Goal: Transaction & Acquisition: Download file/media

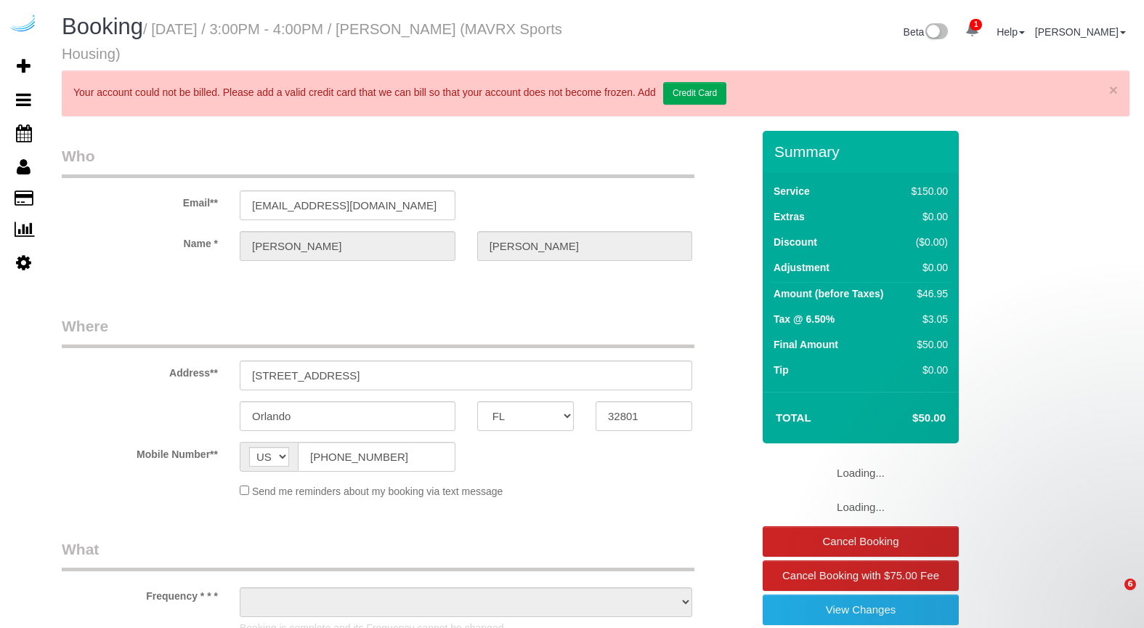
select select "FL"
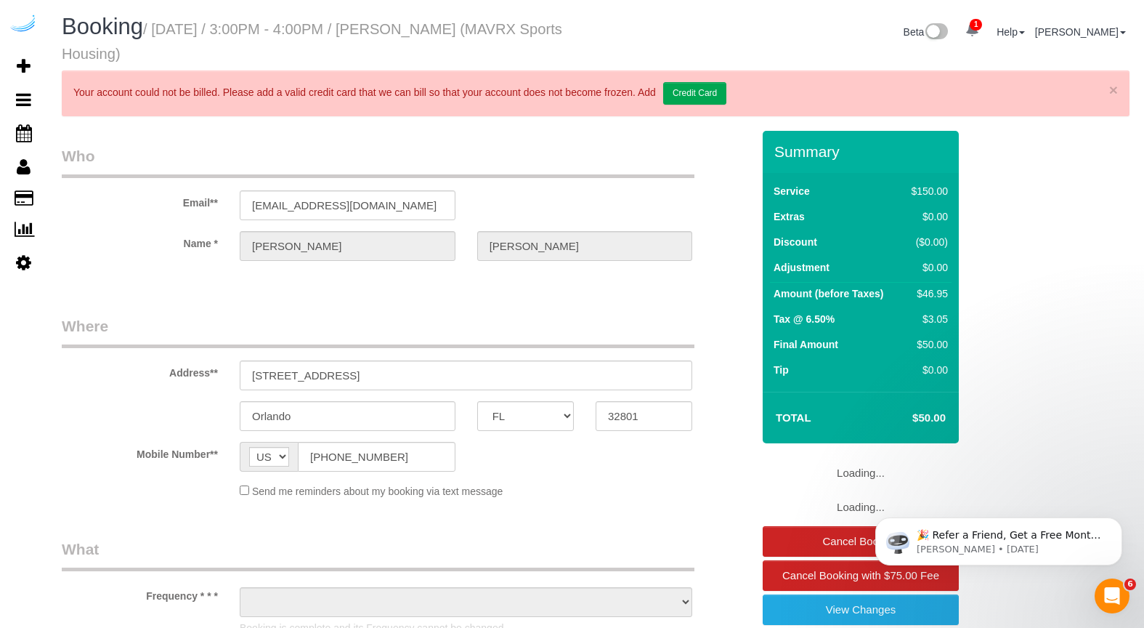
select select "object:2728"
select select "number:9"
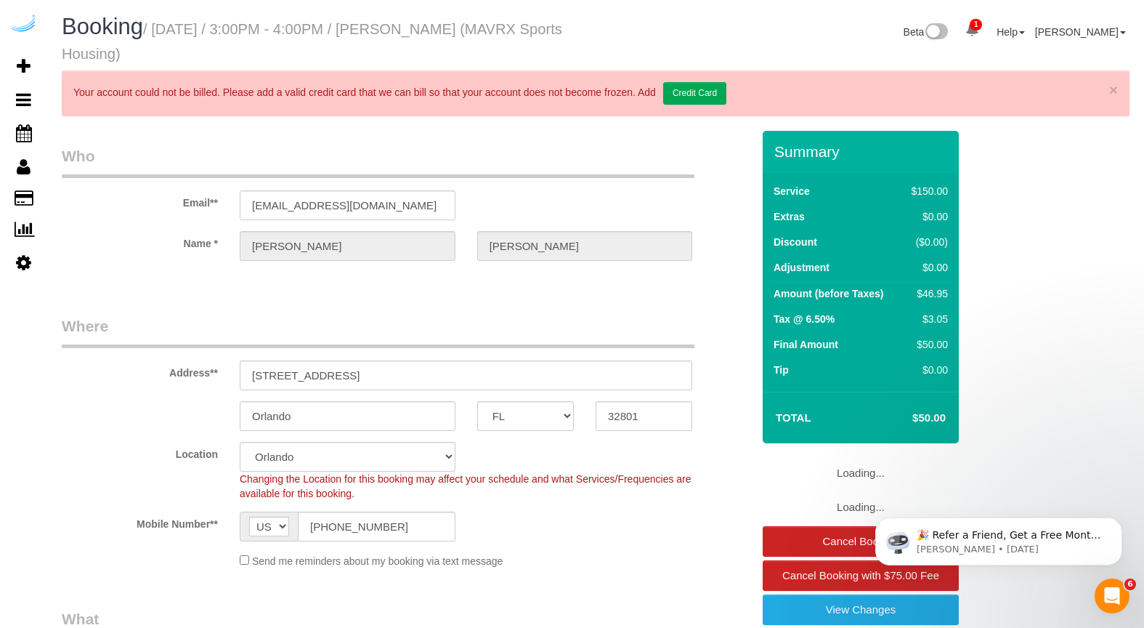
select select "object:3006"
select select "117"
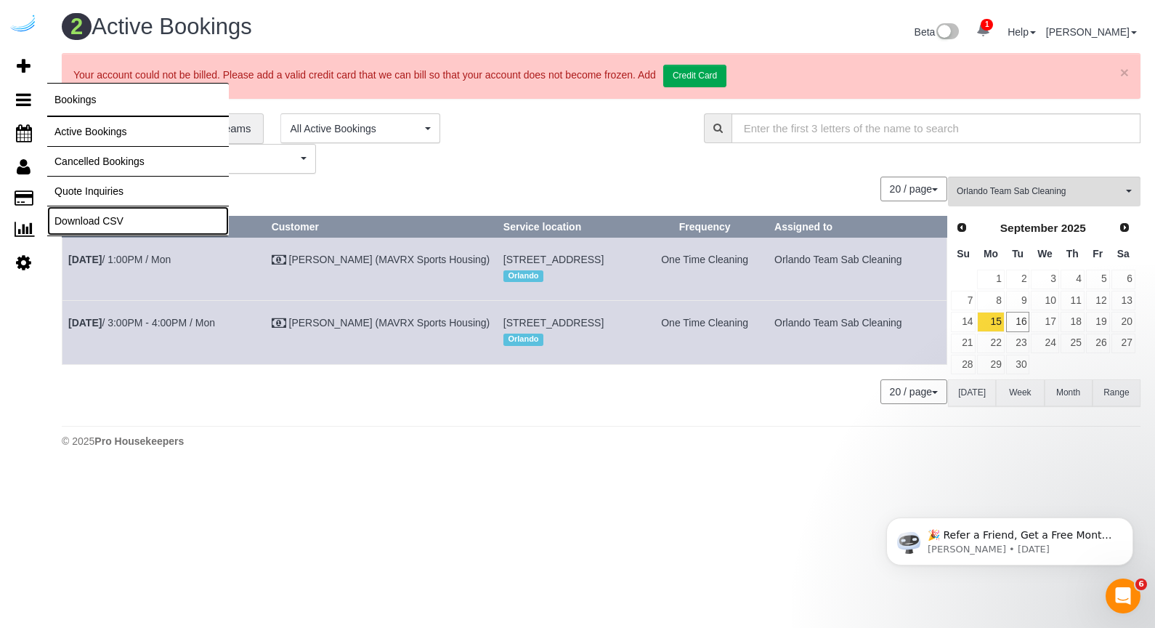
click at [94, 219] on link "Download CSV" at bounding box center [138, 220] width 182 height 29
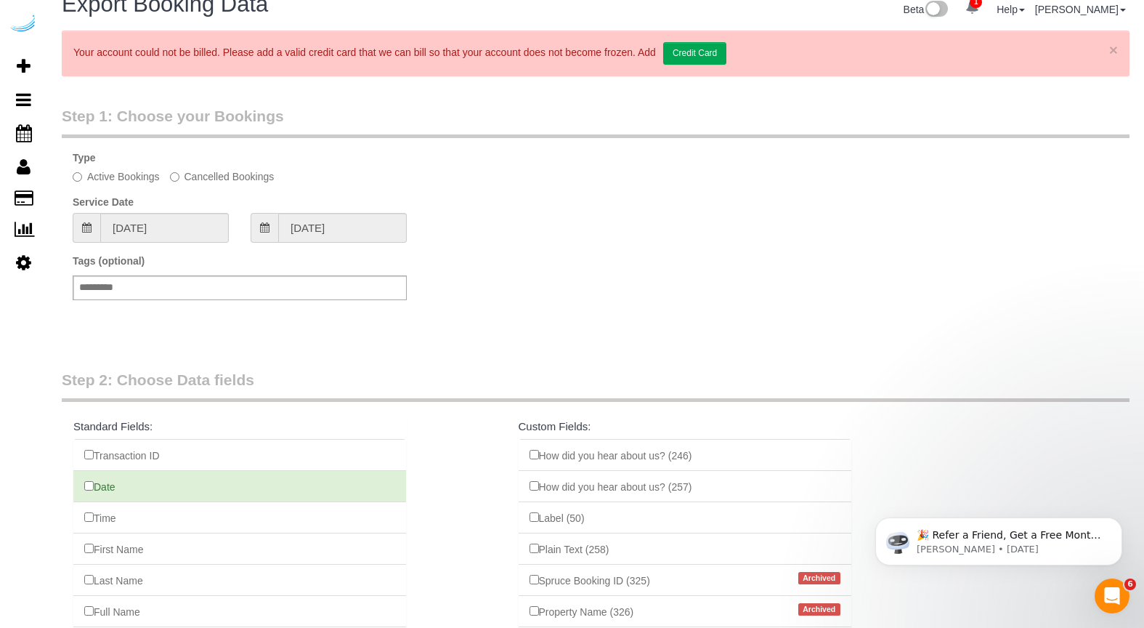
scroll to position [24, 0]
click at [196, 229] on input "[DATE]" at bounding box center [164, 226] width 129 height 30
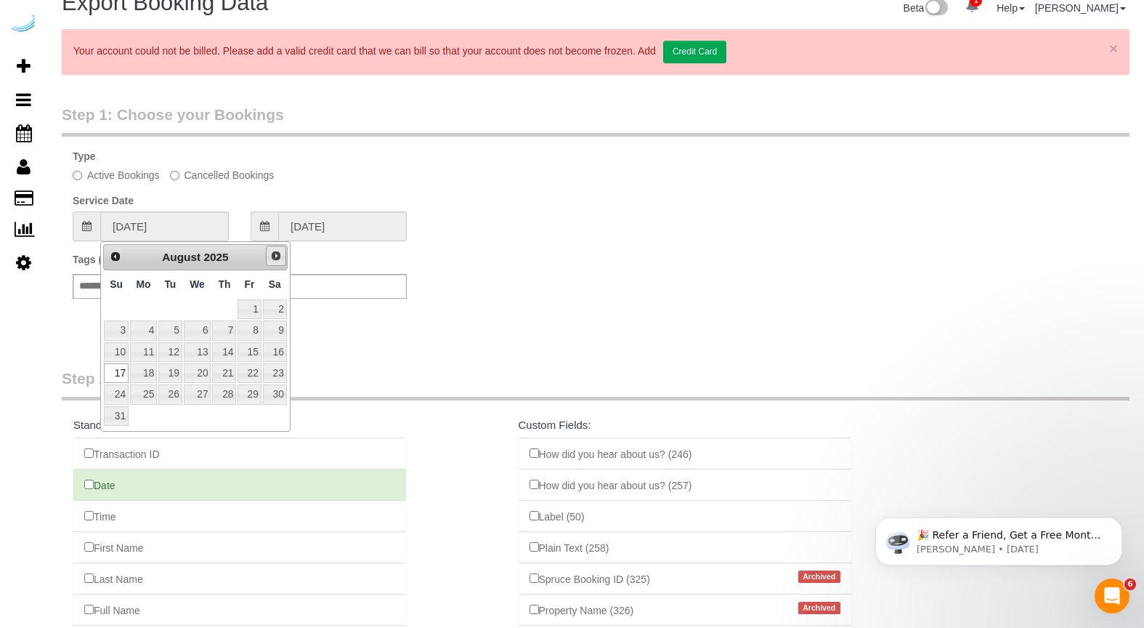
click at [275, 261] on span "Next" at bounding box center [276, 256] width 12 height 12
click at [220, 333] on link "11" at bounding box center [224, 330] width 24 height 20
type input "[DATE]"
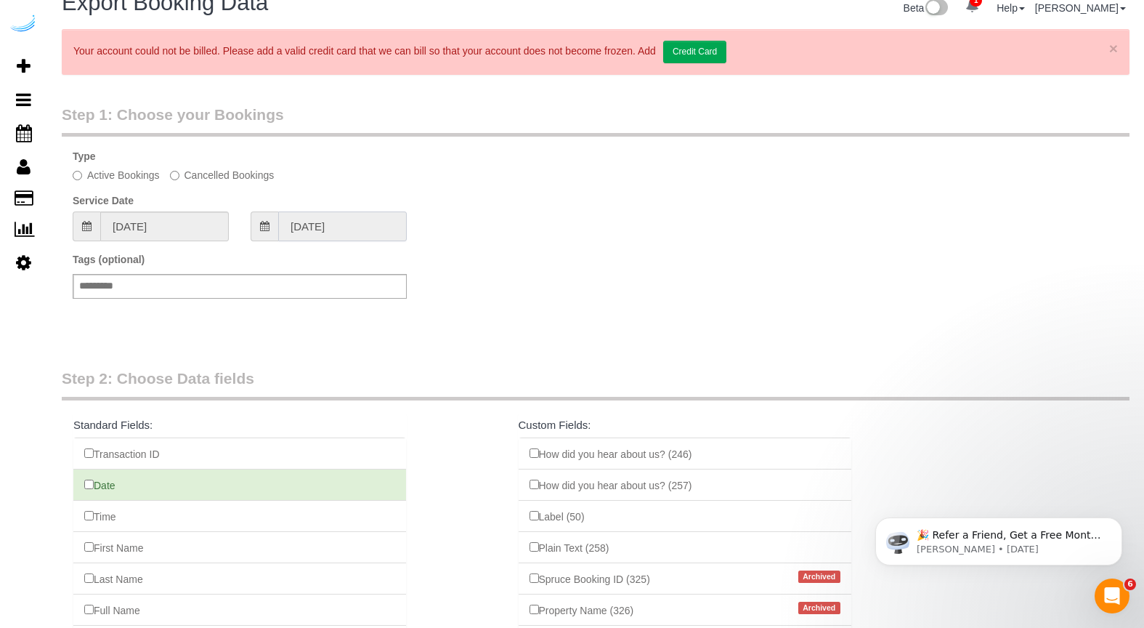
click at [292, 230] on input "[DATE]" at bounding box center [342, 226] width 129 height 30
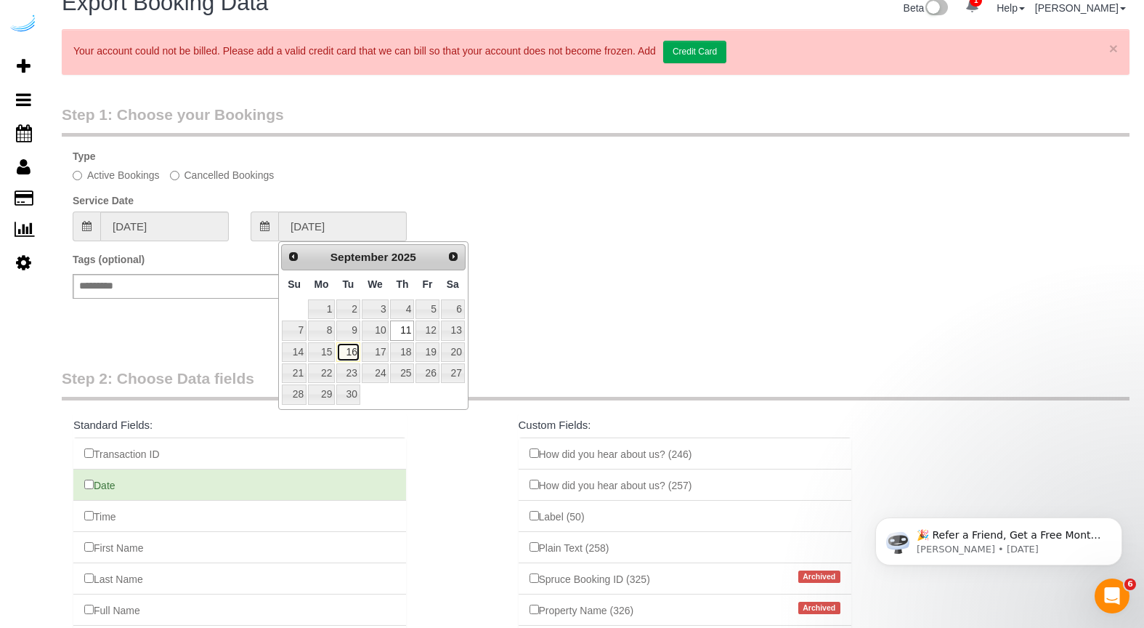
click at [353, 348] on link "16" at bounding box center [347, 352] width 23 height 20
type input "[DATE]"
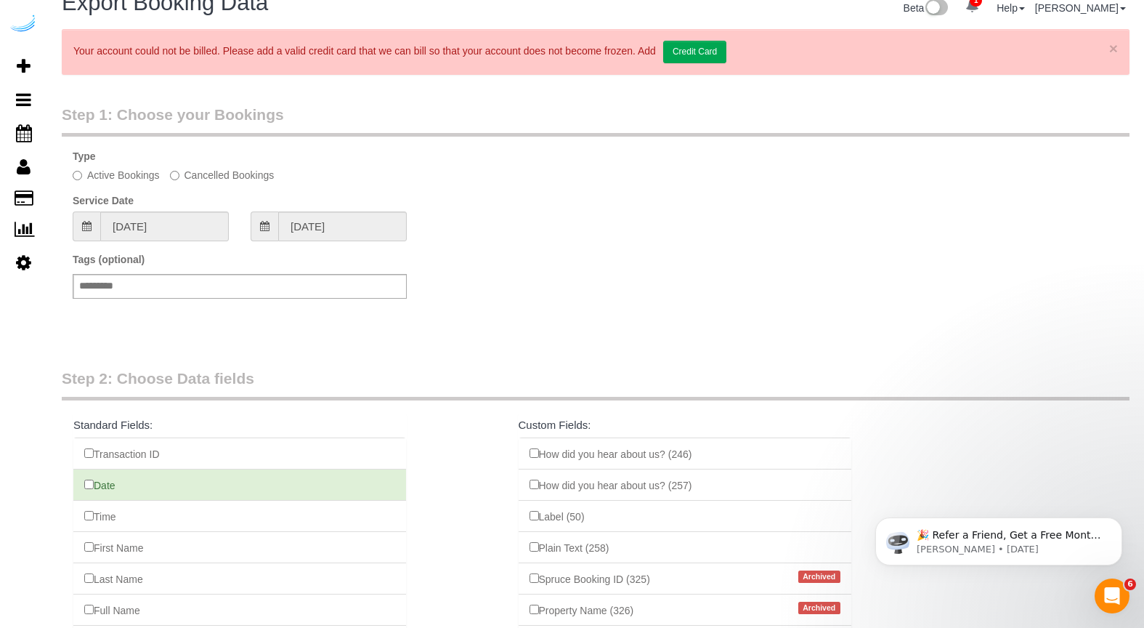
scroll to position [278, 0]
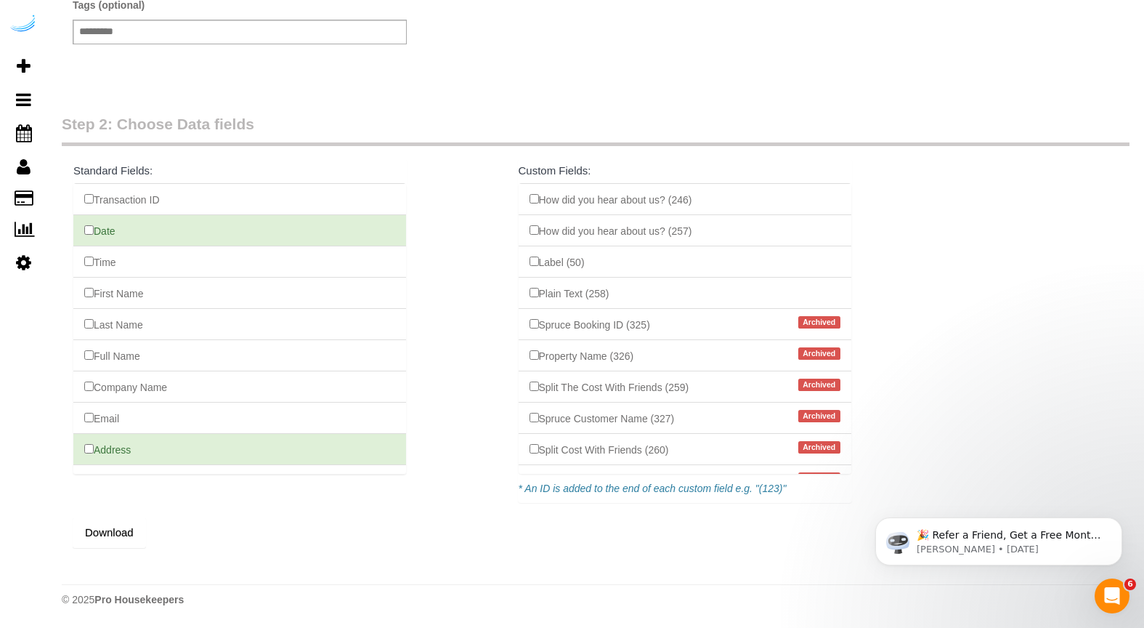
click at [124, 521] on button "Download" at bounding box center [109, 532] width 73 height 31
